Goal: Find contact information: Find contact information

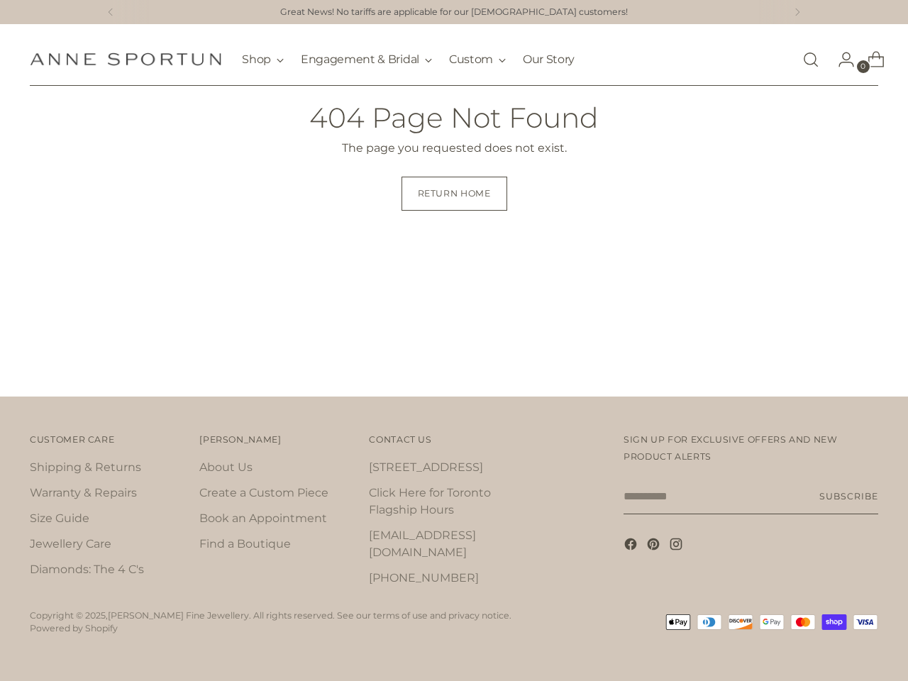
click at [454, 340] on div "Great News! No tariffs are applicable for our [DEMOGRAPHIC_DATA] customers! Fre…" at bounding box center [454, 340] width 908 height 681
click at [109, 12] on icon at bounding box center [111, 12] width 4 height 7
click at [799, 12] on icon at bounding box center [798, 12] width 4 height 7
click at [55, 267] on div "Great News! No tariffs are applicable for our [DEMOGRAPHIC_DATA] customers! Fre…" at bounding box center [454, 340] width 908 height 681
click at [416, 474] on link "[STREET_ADDRESS]" at bounding box center [426, 466] width 114 height 13
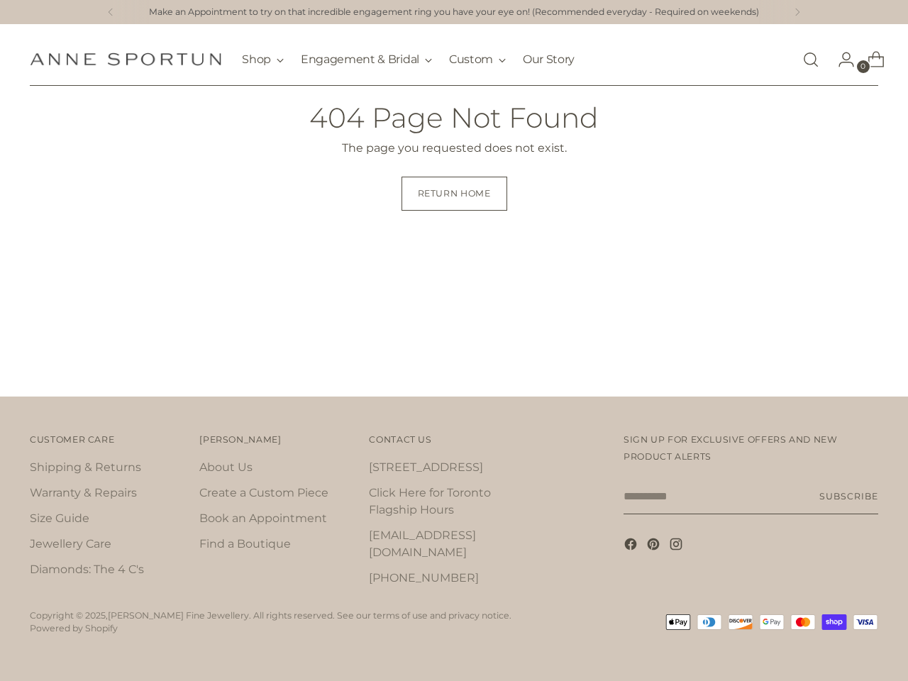
click at [406, 571] on link "[PHONE_NUMBER]" at bounding box center [424, 577] width 110 height 13
click at [454, 340] on div "Great News! No tariffs are applicable for our [DEMOGRAPHIC_DATA] customers! Fre…" at bounding box center [454, 340] width 908 height 681
click at [697, 231] on div "Great News! No tariffs are applicable for our [DEMOGRAPHIC_DATA] customers! Fre…" at bounding box center [454, 340] width 908 height 681
